Goal: Task Accomplishment & Management: Complete application form

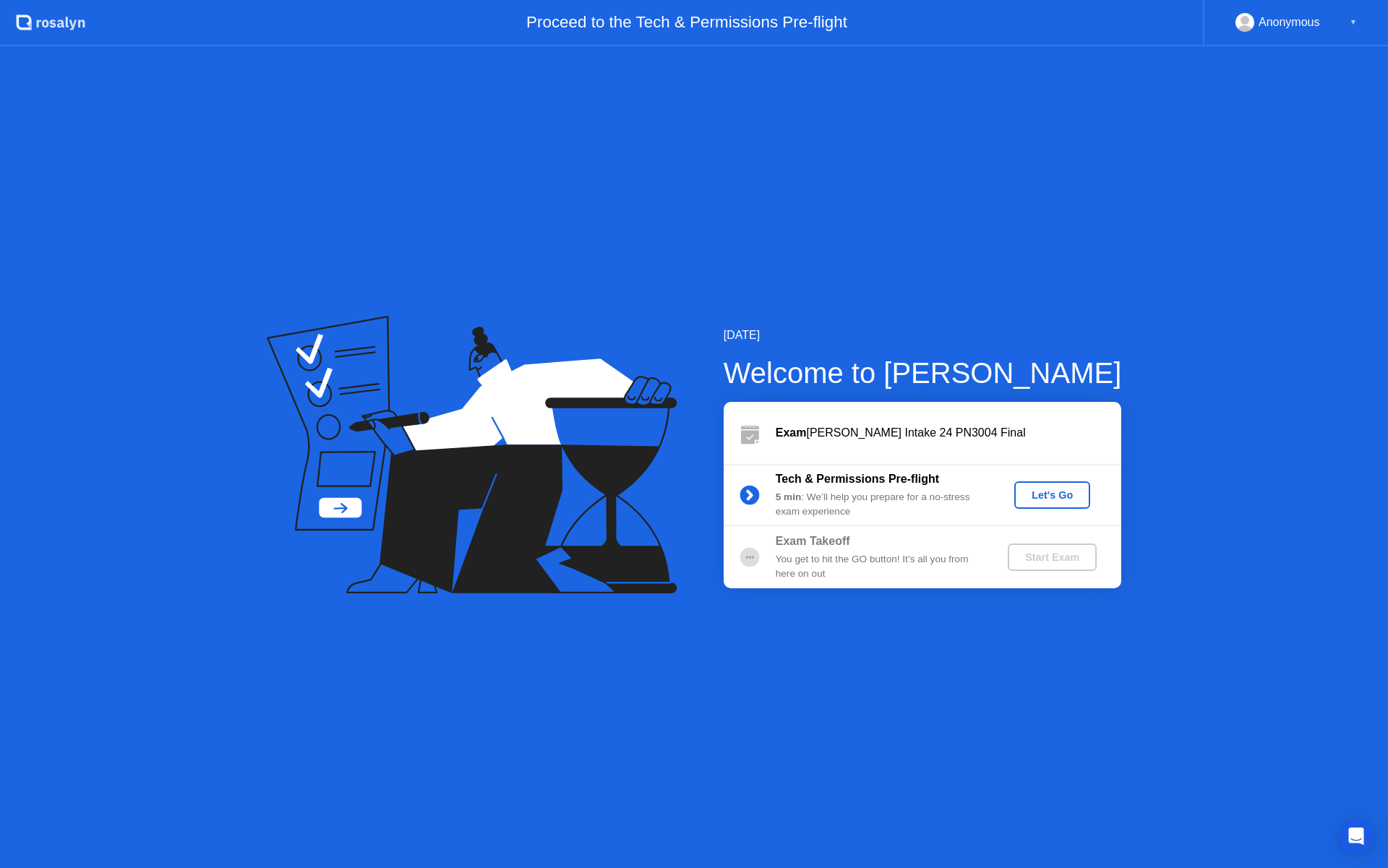
click at [1071, 491] on div "Let's Go" at bounding box center [1052, 495] width 64 height 11
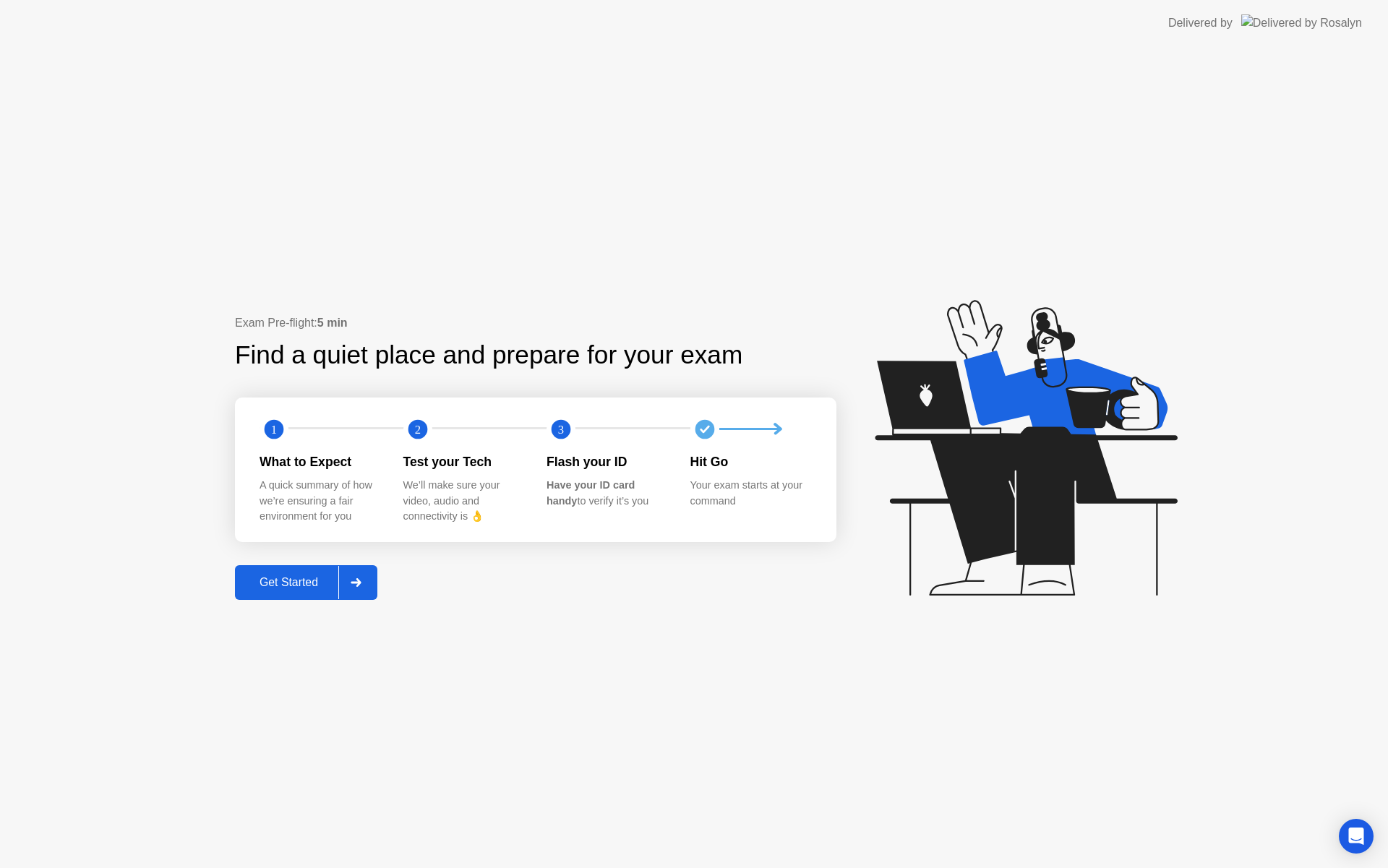
click at [362, 577] on div at bounding box center [355, 582] width 34 height 33
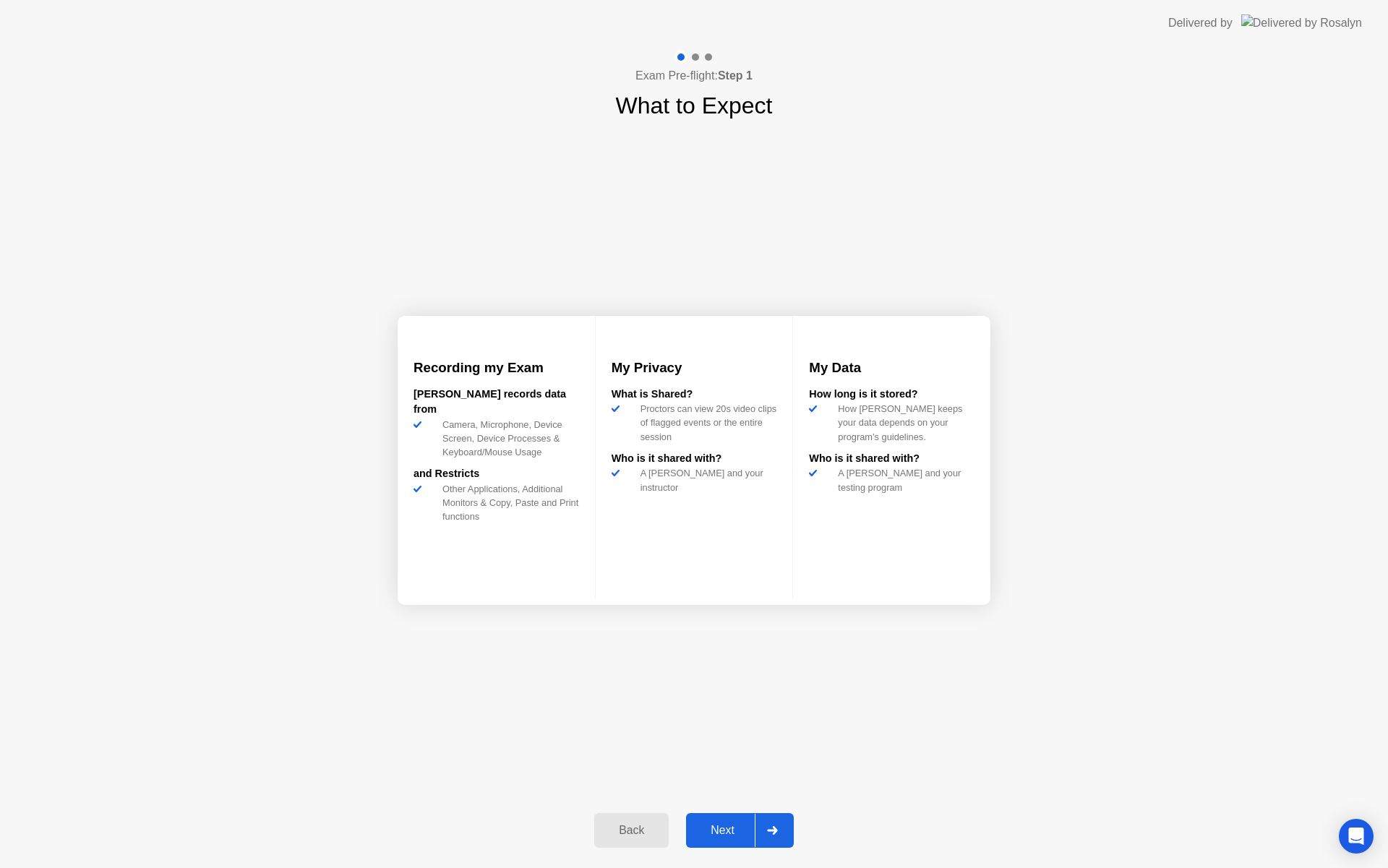
click at [774, 836] on div at bounding box center [771, 831] width 34 height 33
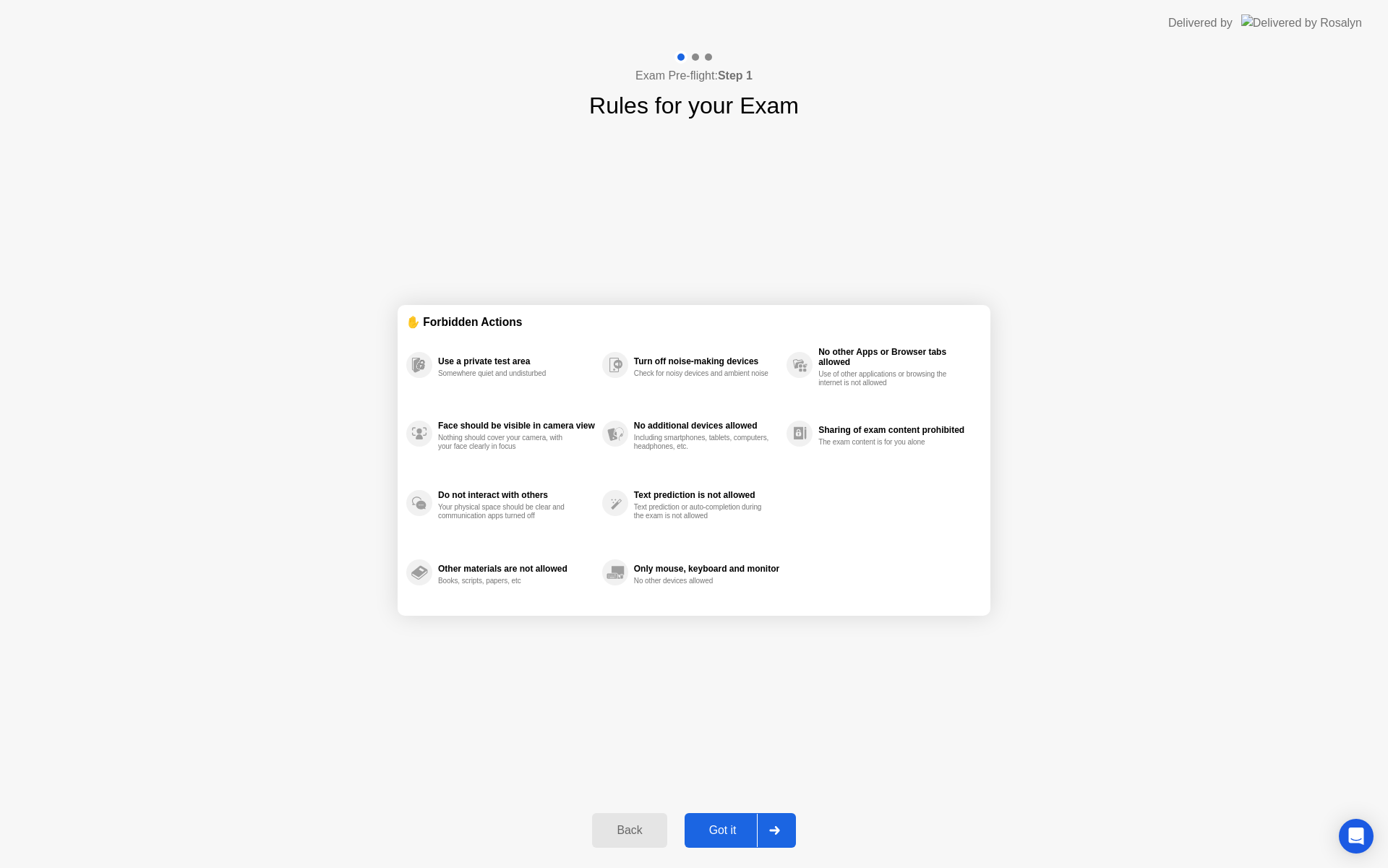
click at [774, 836] on div at bounding box center [774, 831] width 34 height 33
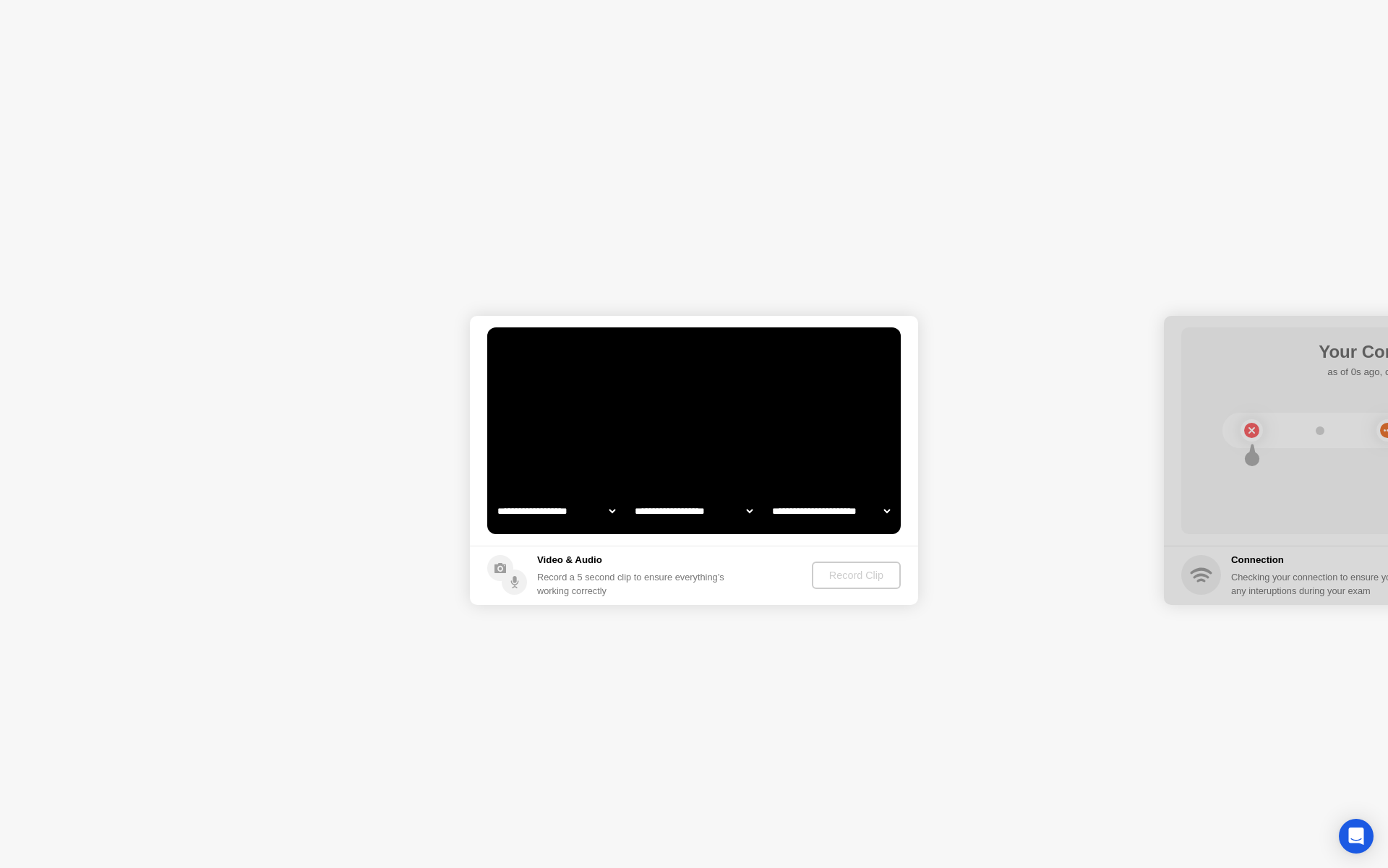
select select "**********"
select select "*******"
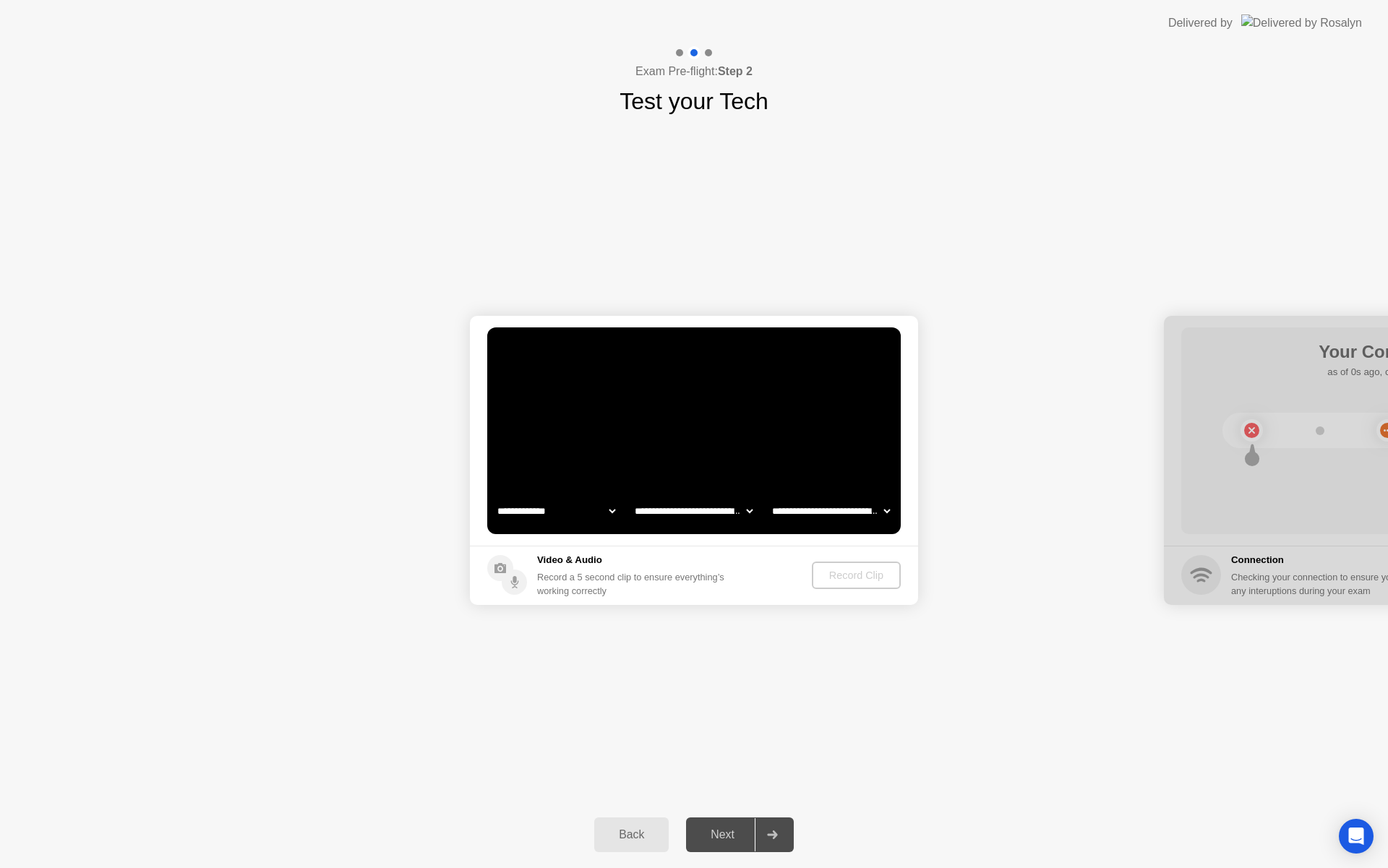
click at [730, 569] on div "Video & Audio Record a 5 second clip to ensure everything’s working correctly" at bounding box center [634, 575] width 193 height 45
select select "**********"
click at [836, 579] on div "Record Clip" at bounding box center [856, 575] width 77 height 11
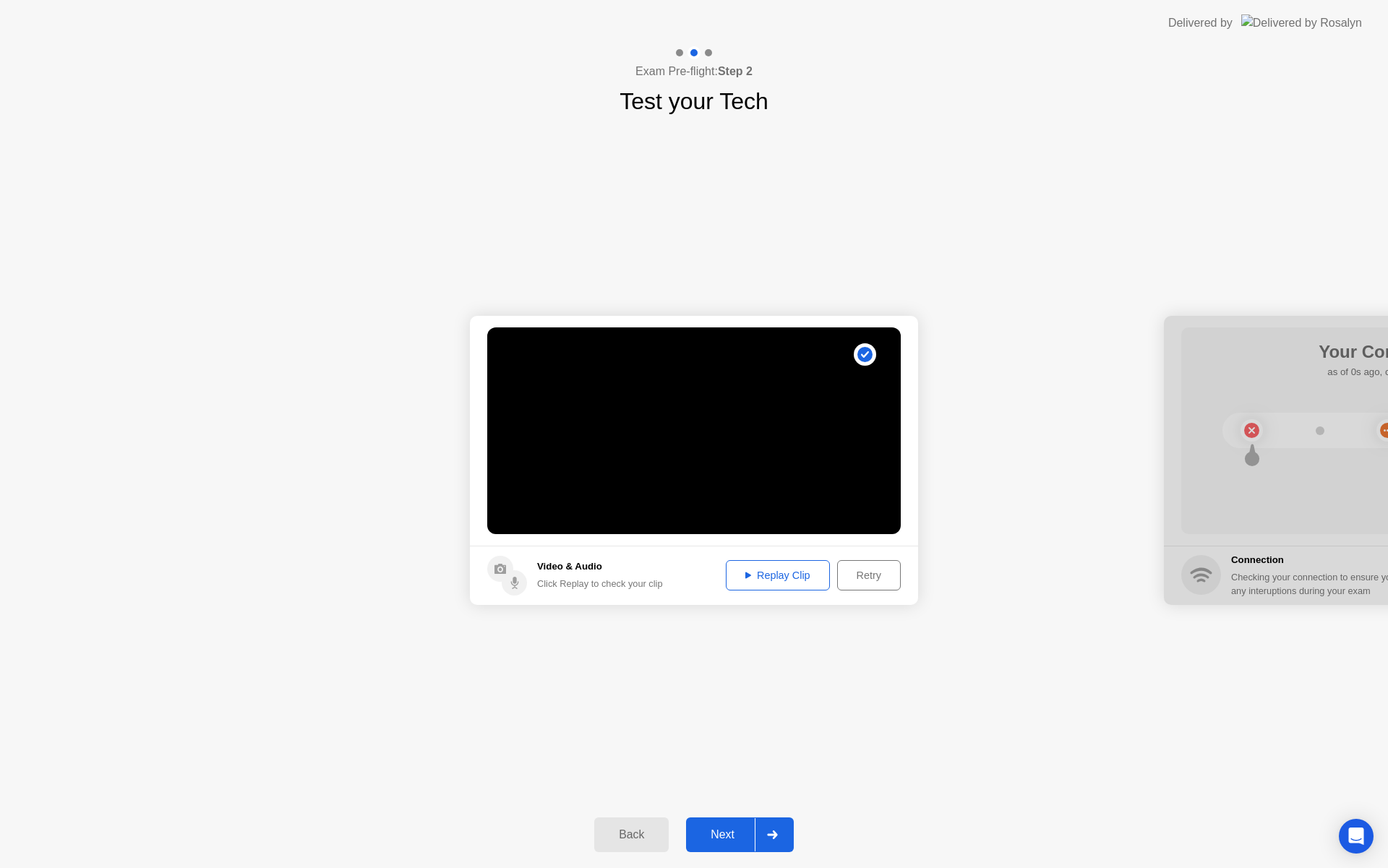
click at [771, 840] on div at bounding box center [771, 834] width 34 height 33
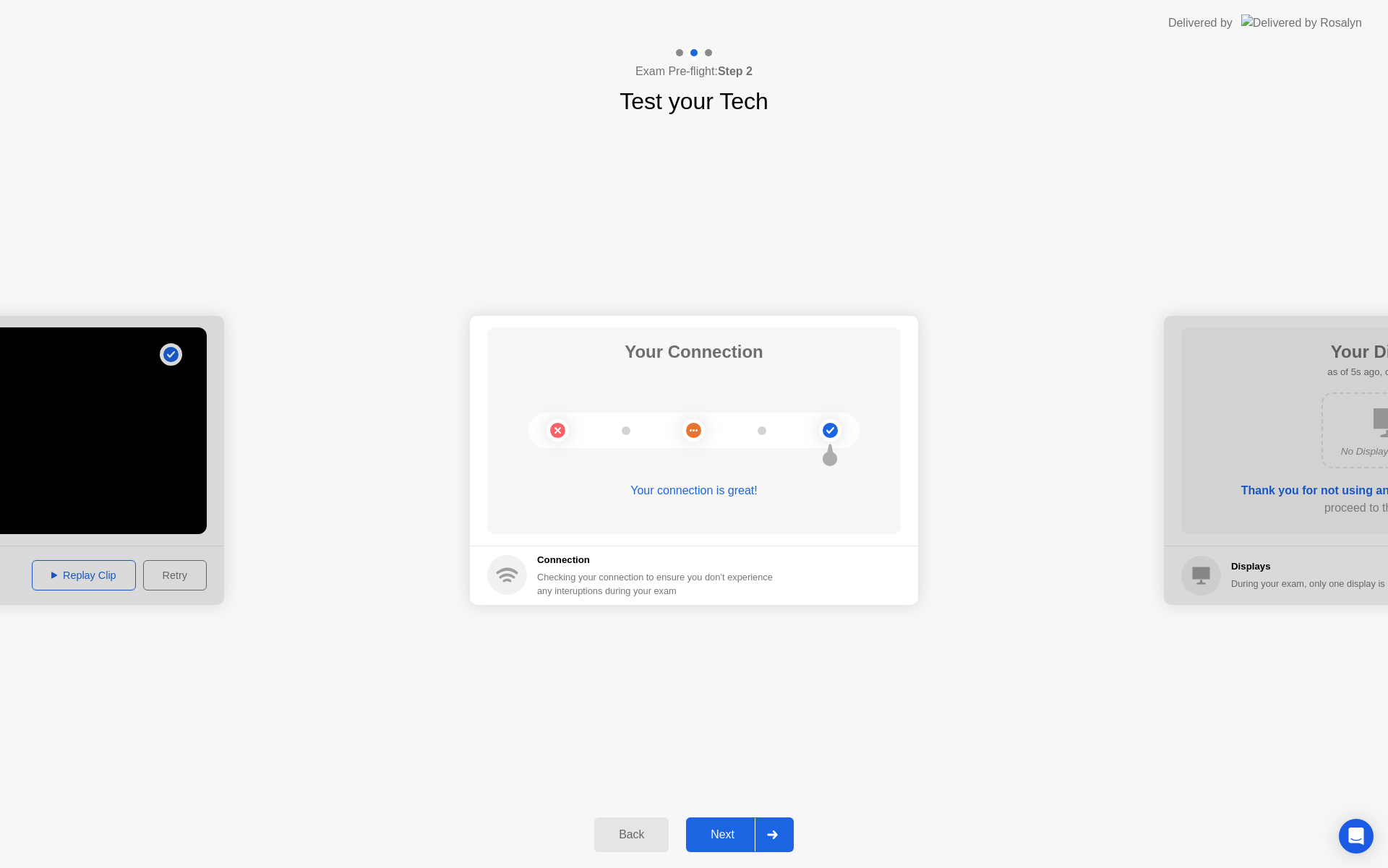
click at [780, 837] on div at bounding box center [771, 834] width 34 height 33
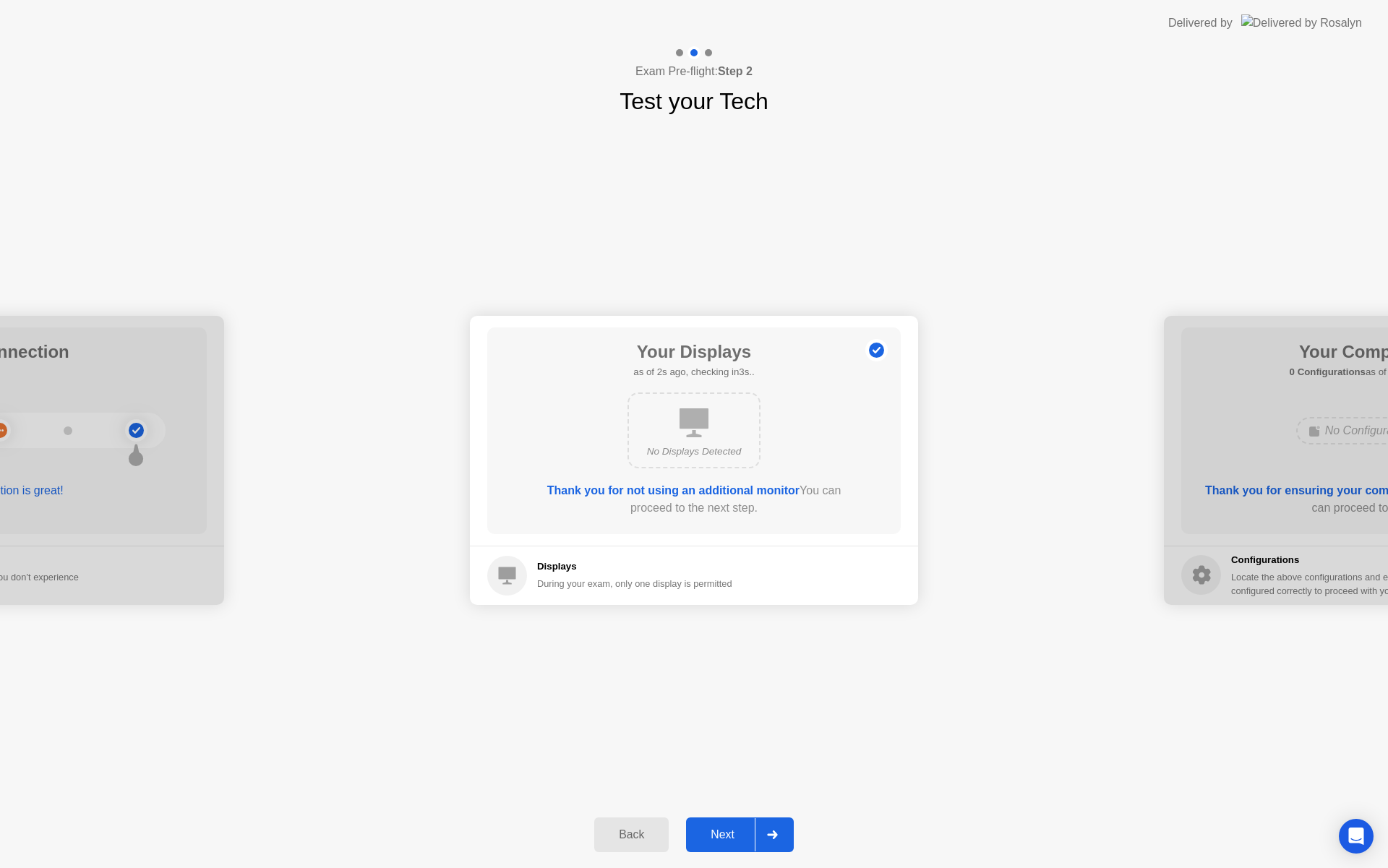
click at [775, 835] on icon at bounding box center [772, 835] width 10 height 9
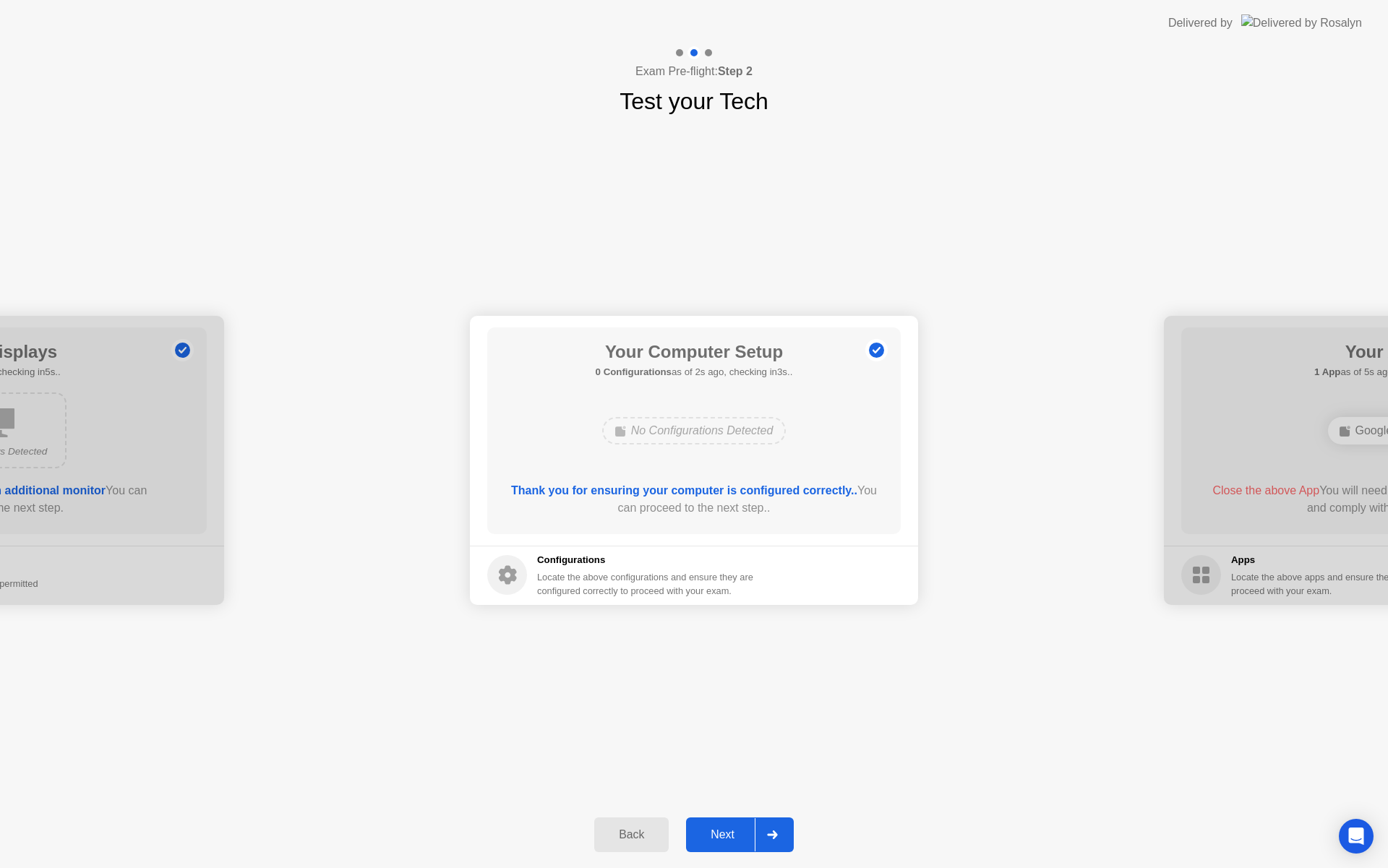
click at [777, 829] on div at bounding box center [771, 834] width 34 height 33
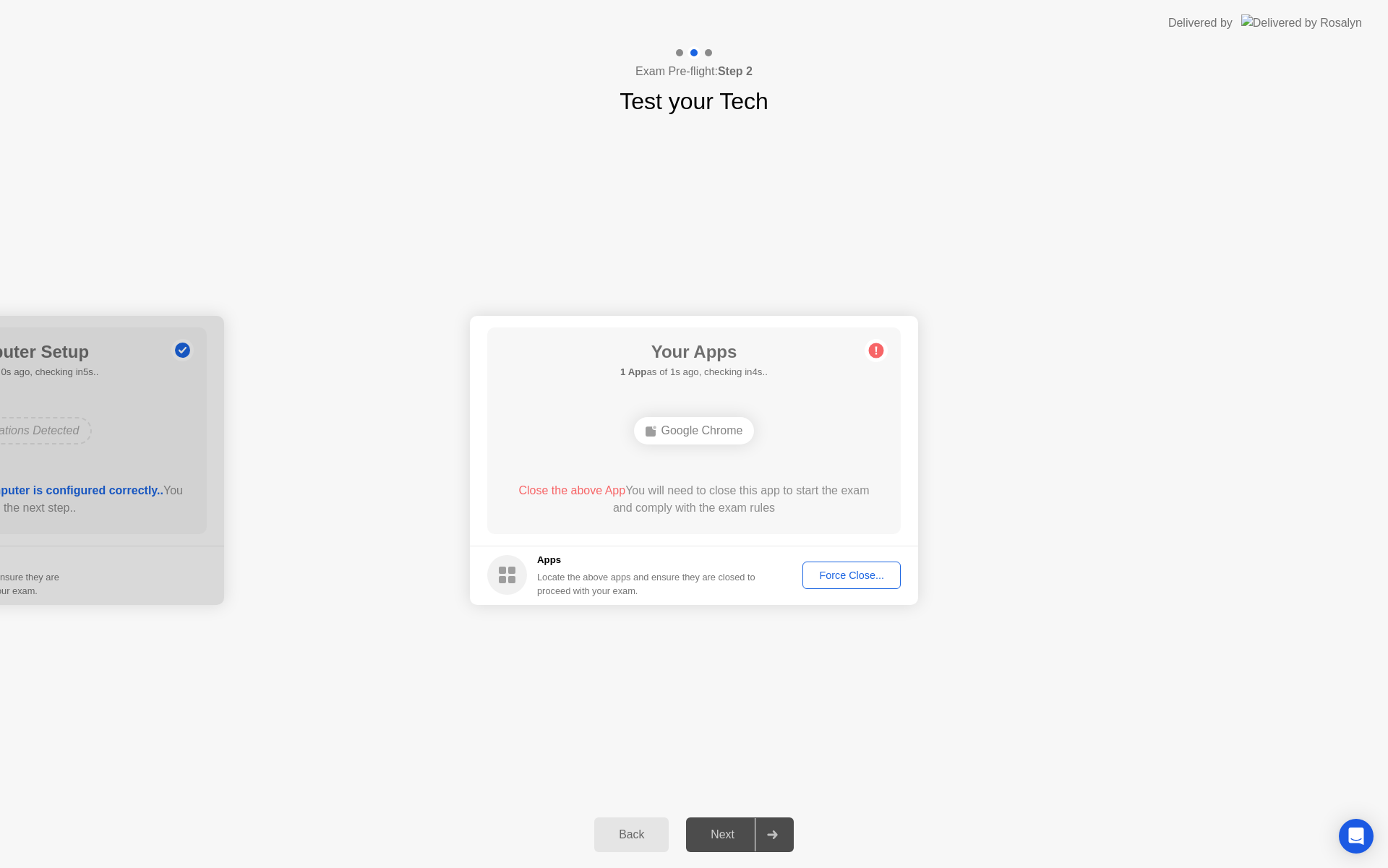
click at [813, 573] on div "Force Close..." at bounding box center [852, 575] width 88 height 11
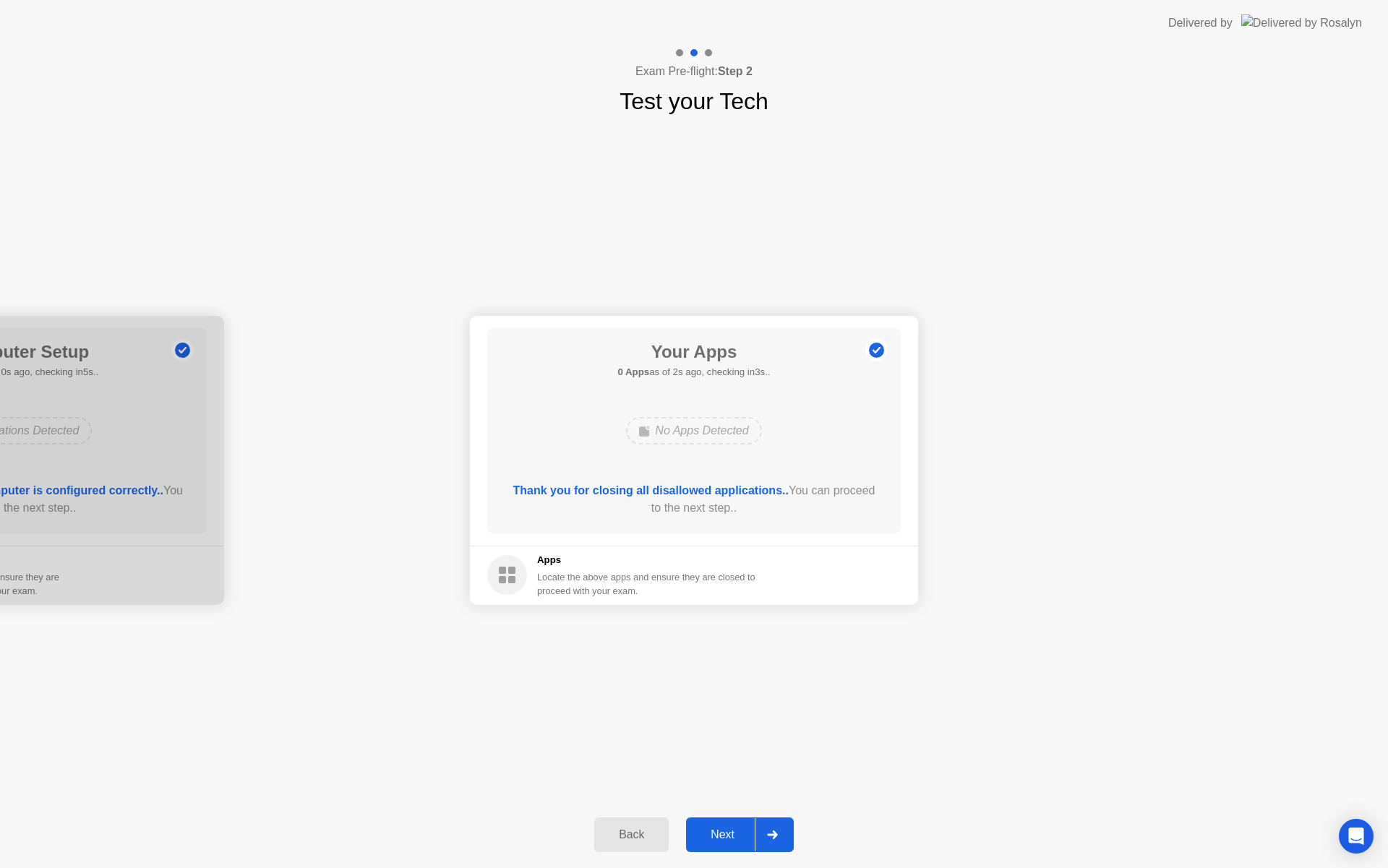
click at [785, 834] on div at bounding box center [771, 834] width 34 height 33
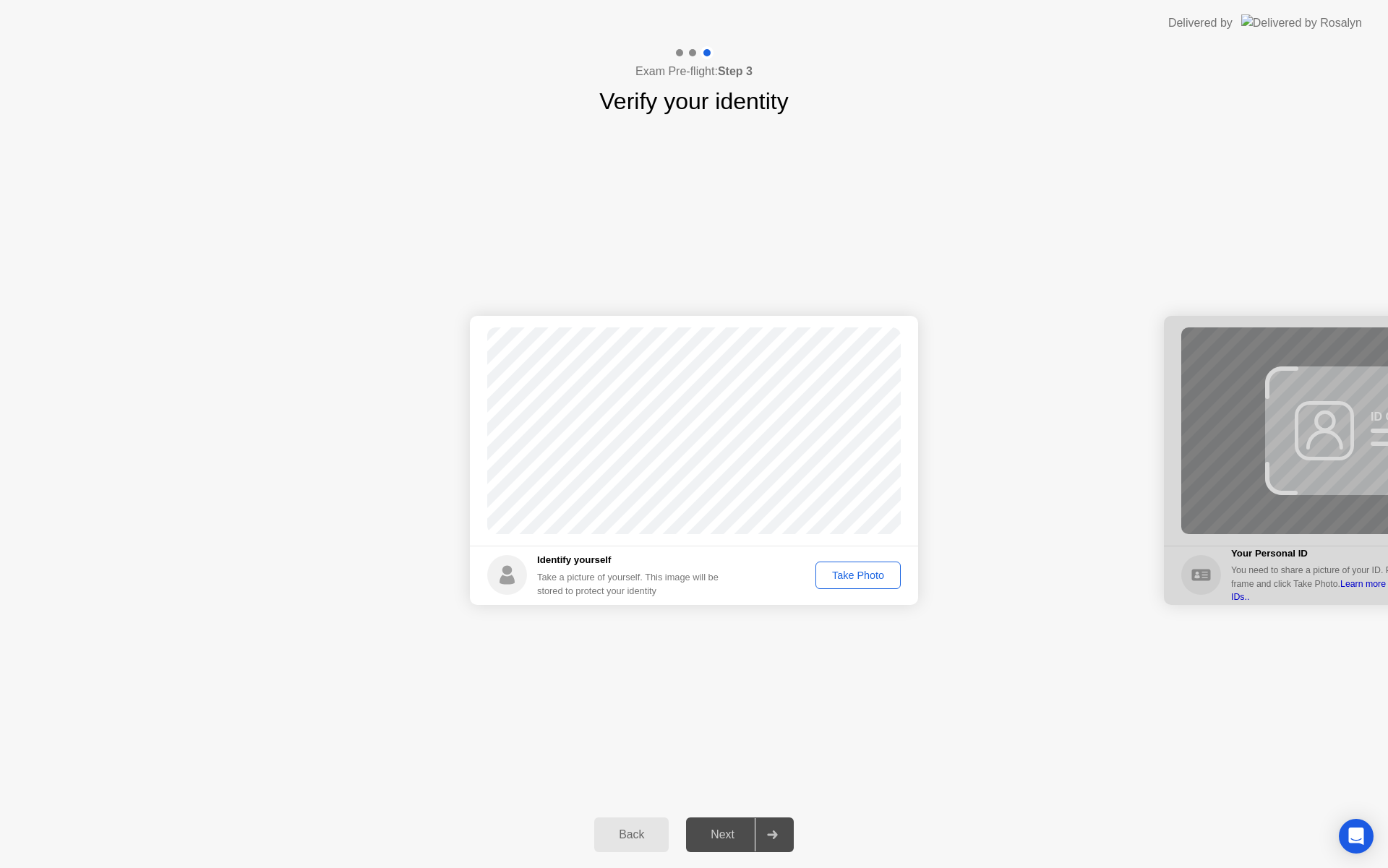
click at [836, 573] on div "Take Photo" at bounding box center [857, 575] width 75 height 11
click at [768, 844] on div at bounding box center [771, 834] width 34 height 33
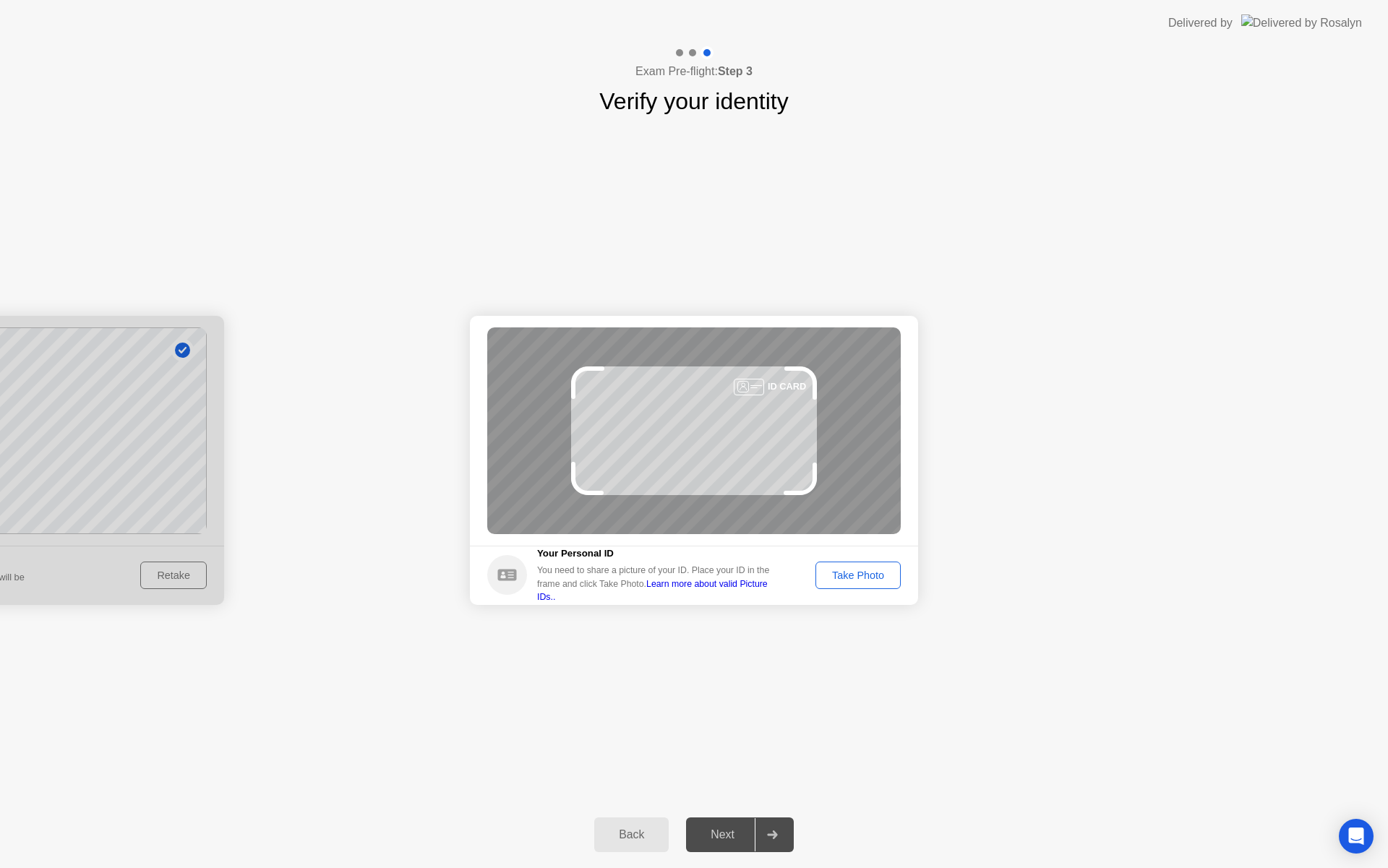
click at [830, 578] on div "Take Photo" at bounding box center [857, 575] width 75 height 11
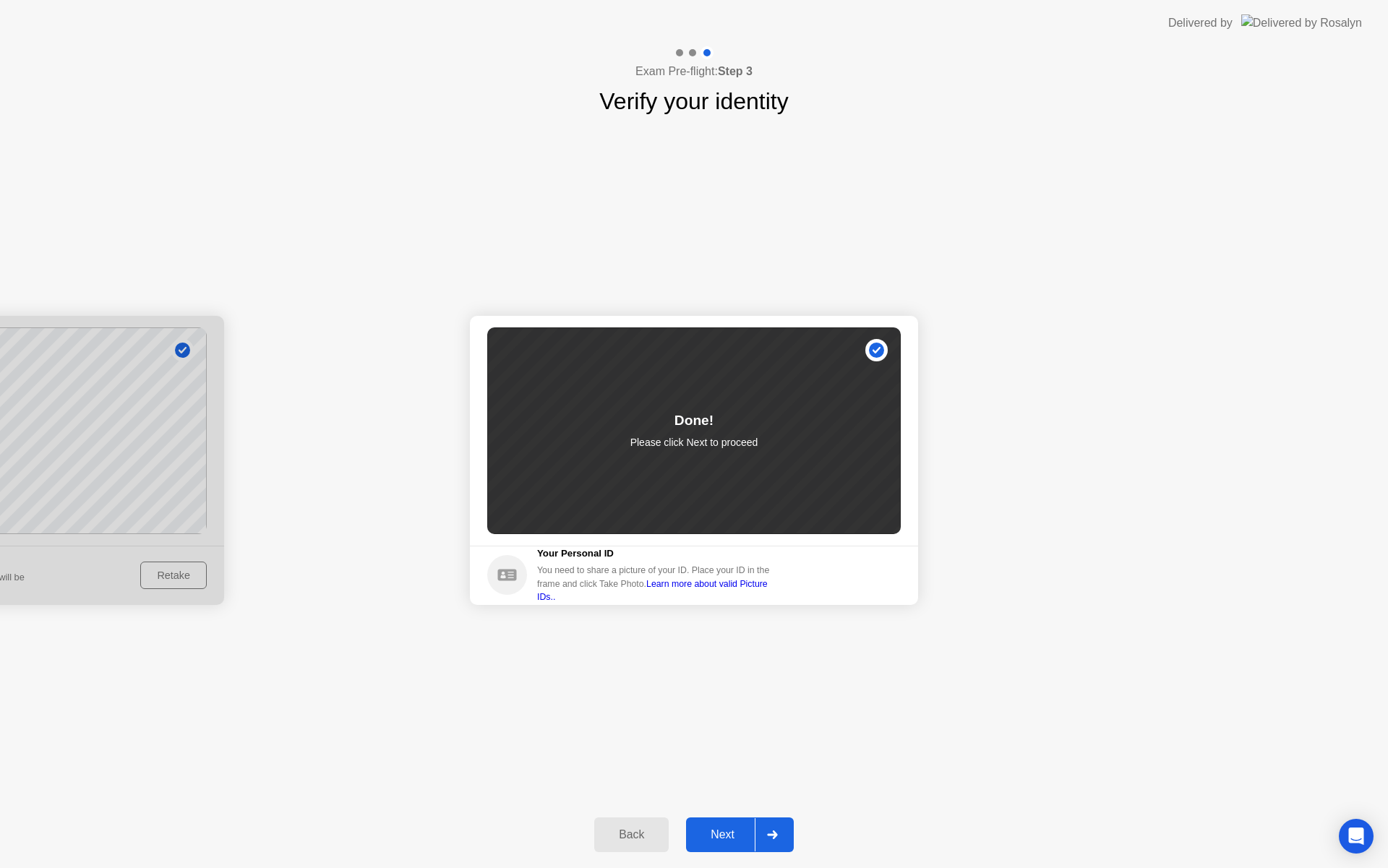
click at [781, 823] on div at bounding box center [771, 834] width 34 height 33
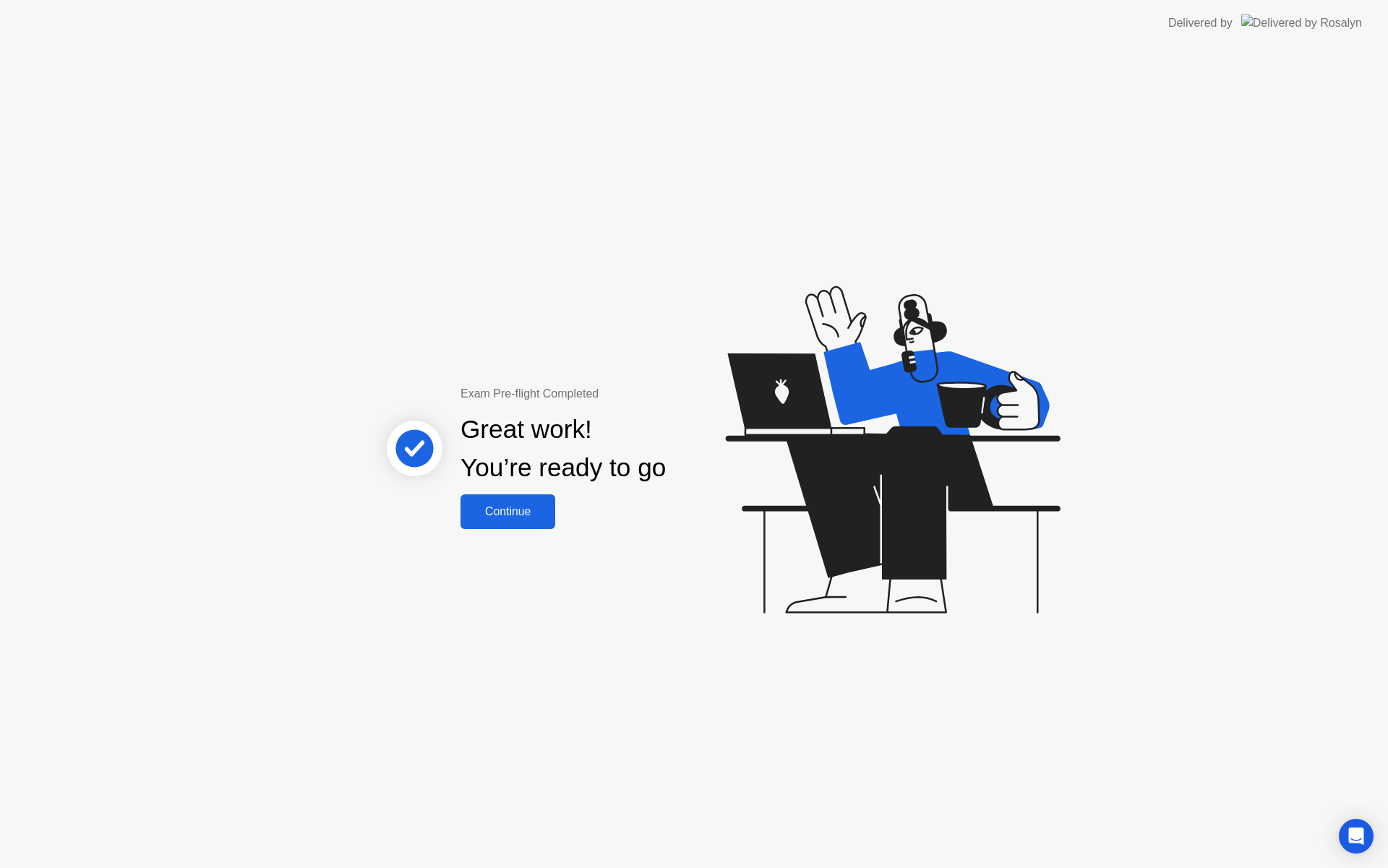
click at [509, 518] on div "Continue" at bounding box center [507, 511] width 86 height 13
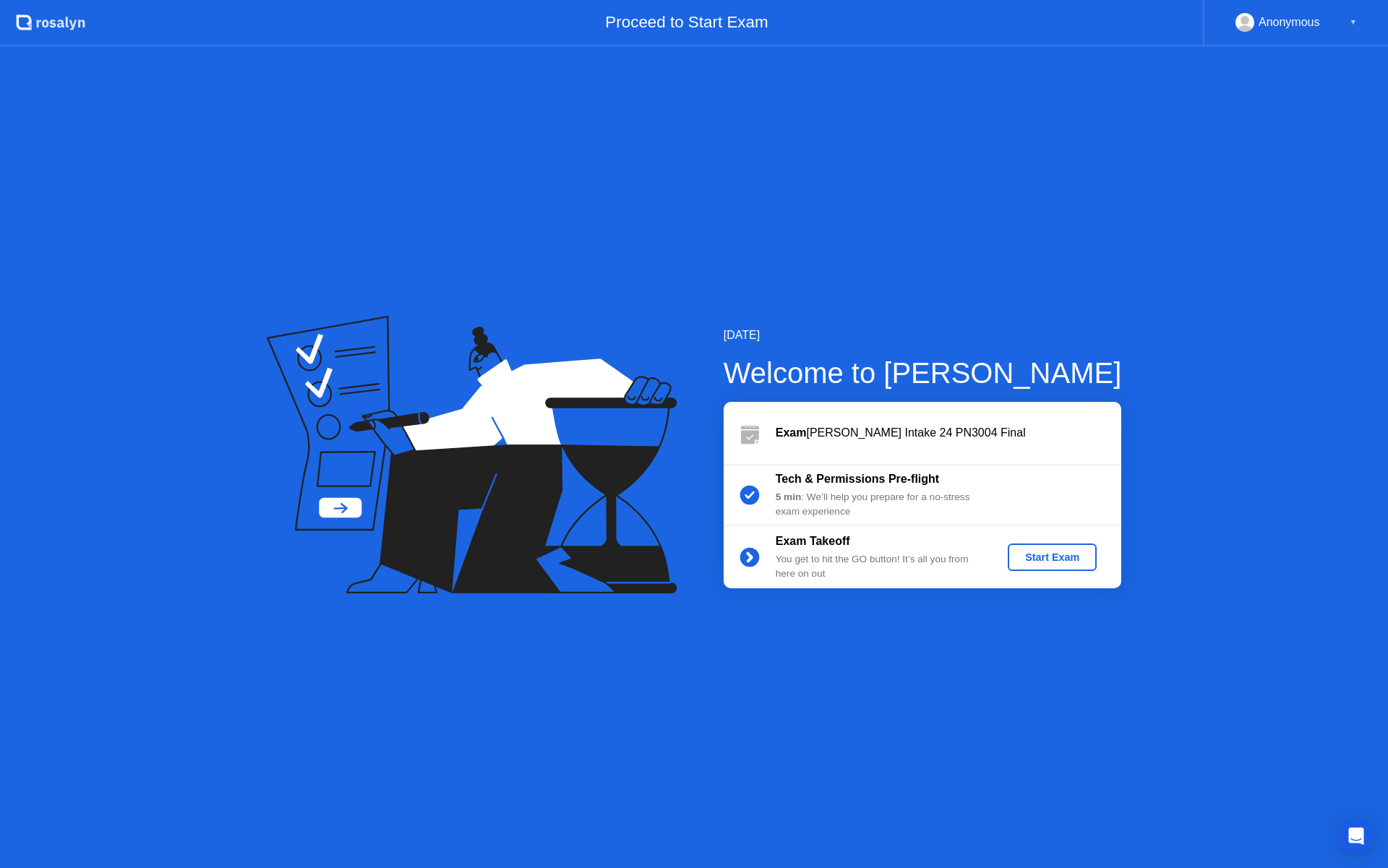
click at [1046, 562] on div "Start Exam" at bounding box center [1051, 557] width 77 height 11
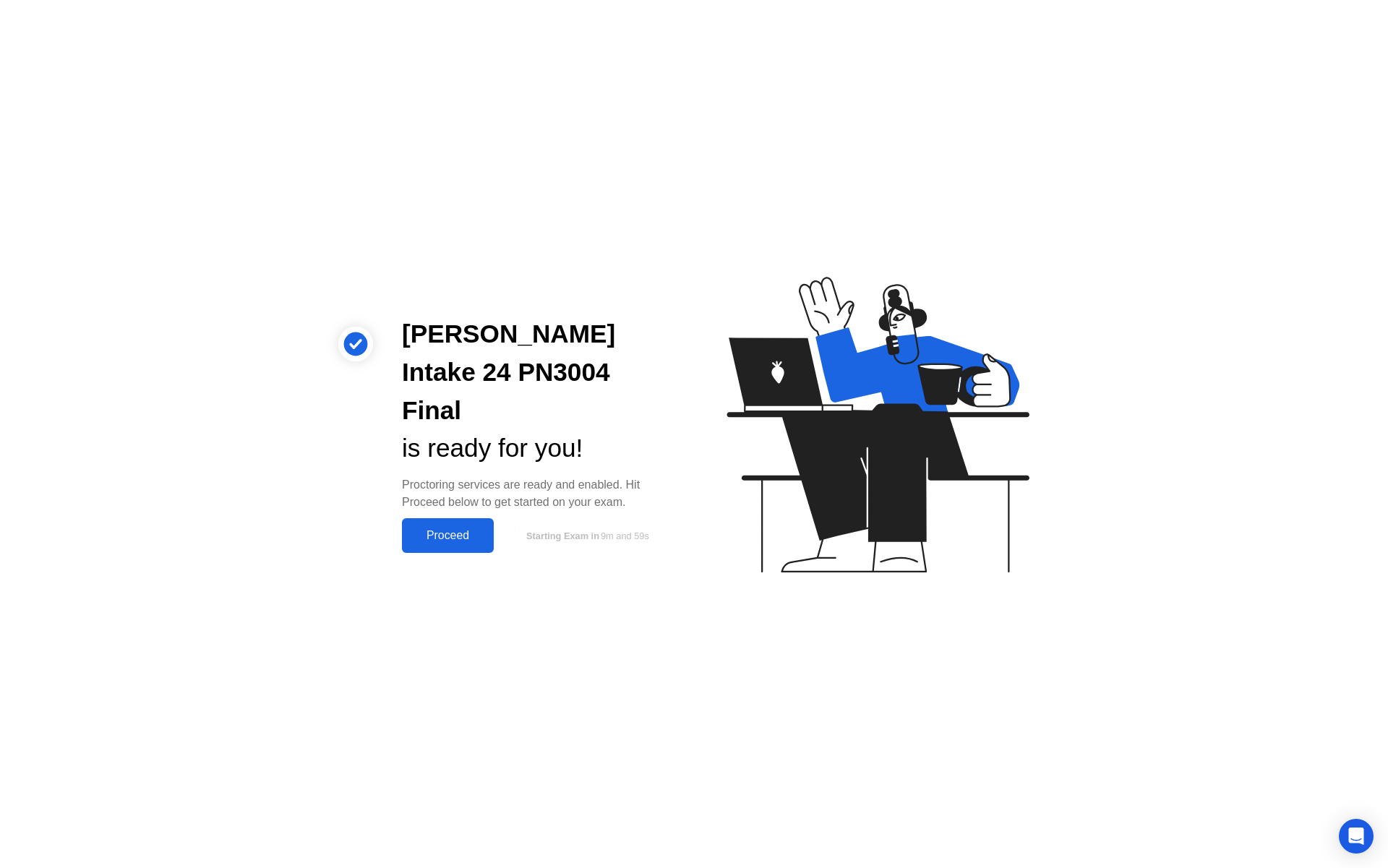
click at [438, 529] on div "Proceed" at bounding box center [447, 535] width 83 height 13
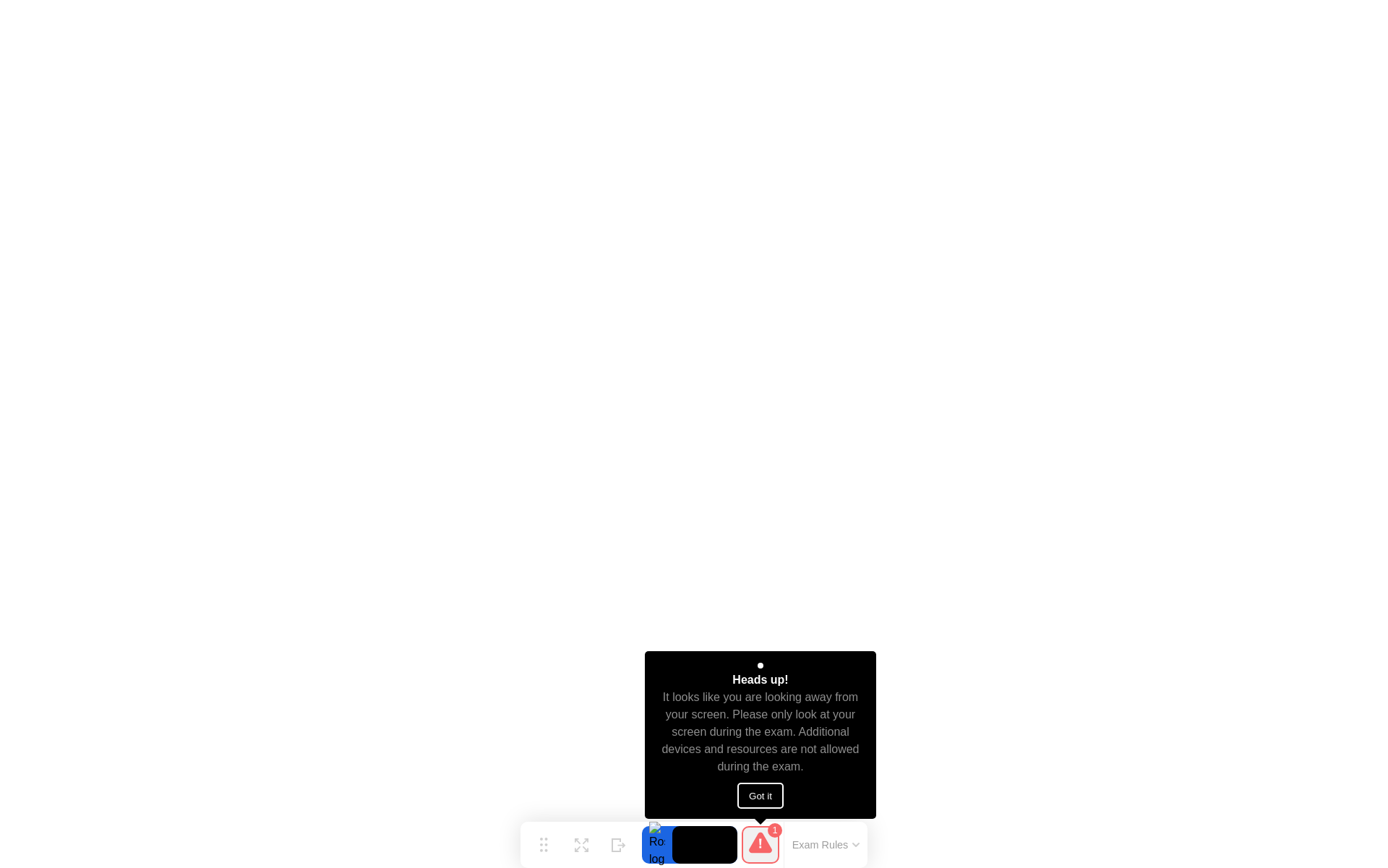
click at [768, 798] on button "Got it" at bounding box center [760, 795] width 46 height 26
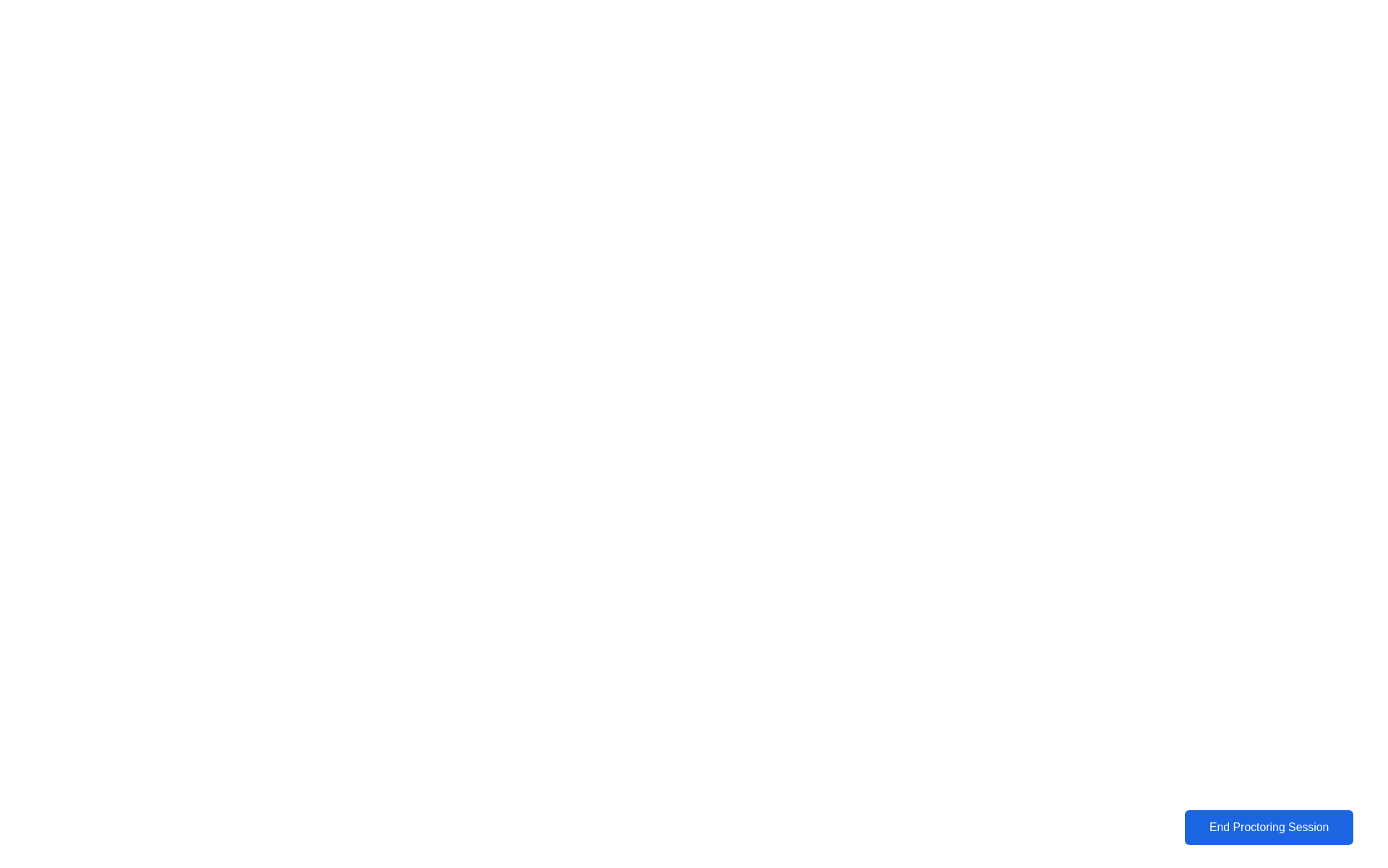
click at [1211, 828] on div "End Proctoring Session" at bounding box center [1268, 828] width 165 height 13
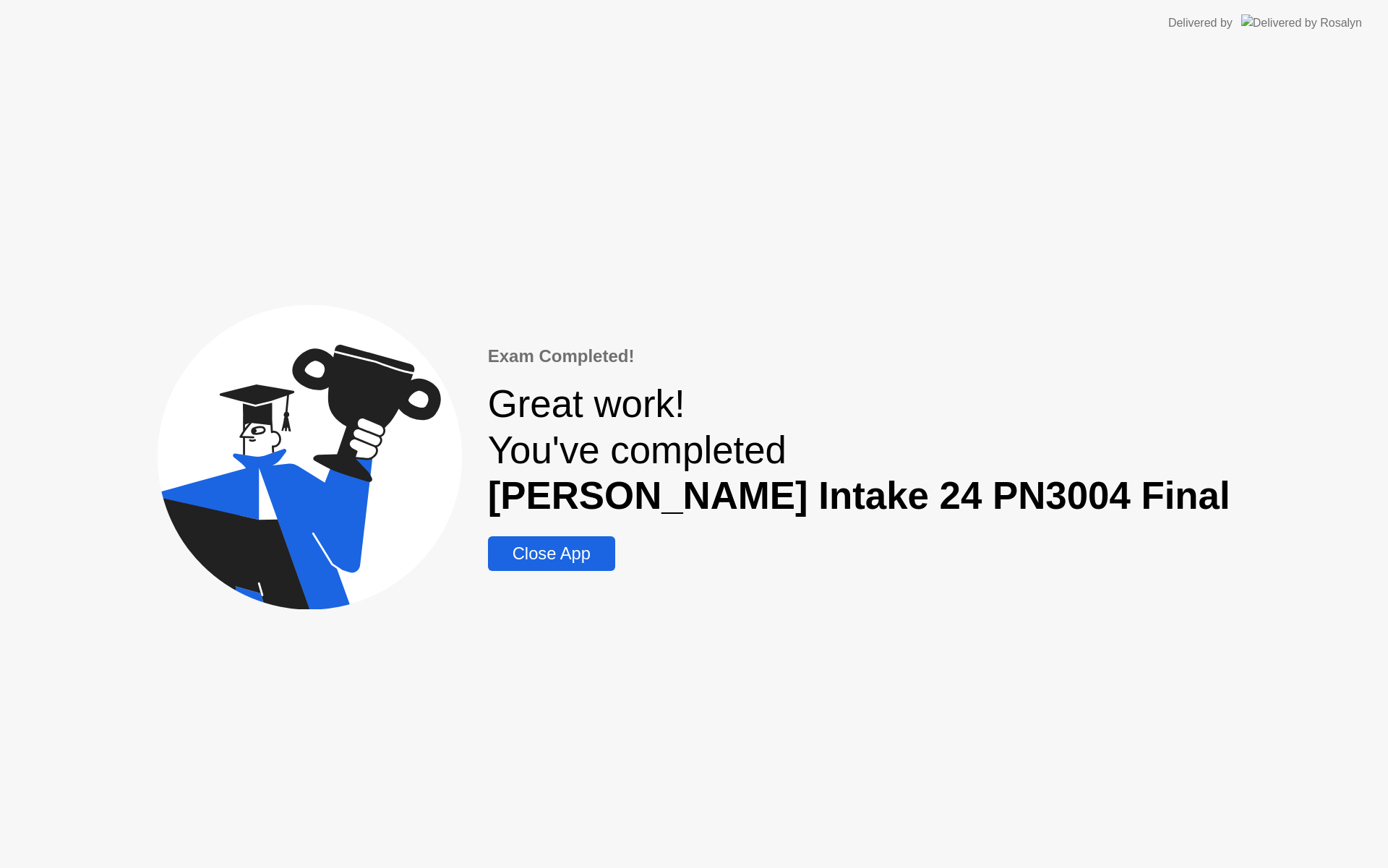
click at [611, 547] on div "Close App" at bounding box center [551, 553] width 118 height 20
